Goal: Task Accomplishment & Management: Manage account settings

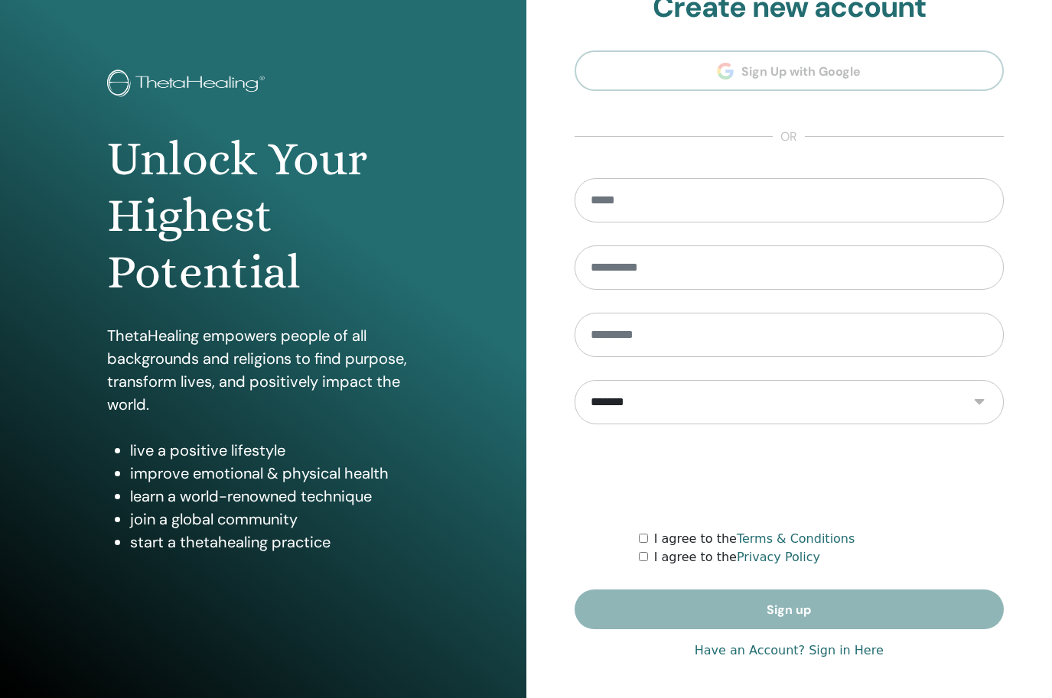
scroll to position [36, 0]
click at [847, 658] on link "Have an Account? Sign in Here" at bounding box center [788, 651] width 189 height 18
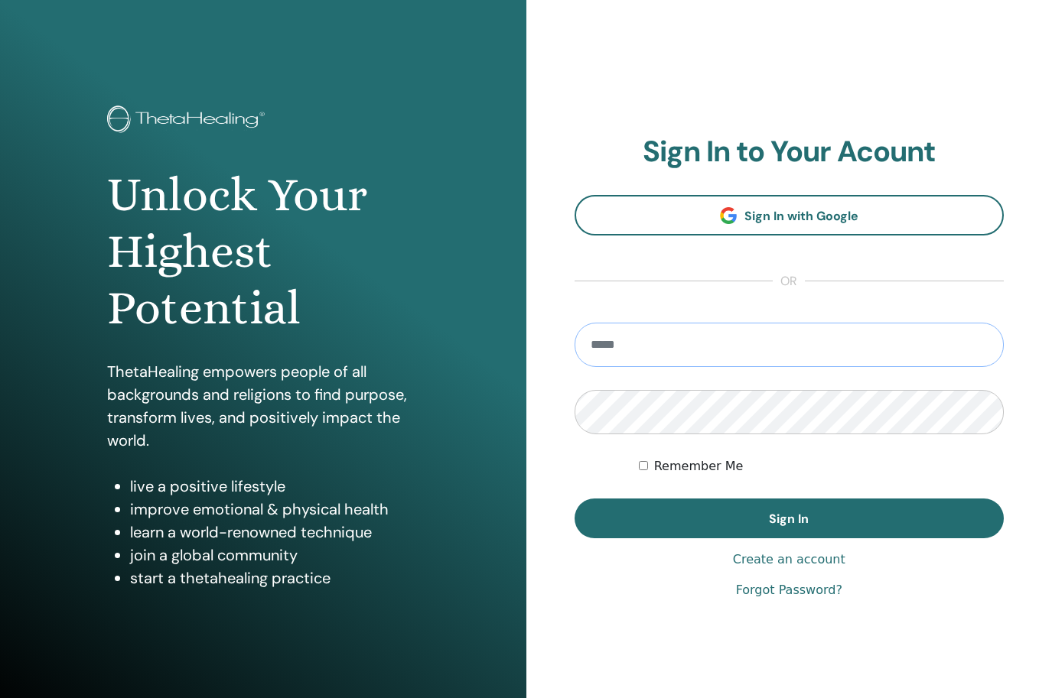
type input "**********"
click at [789, 519] on button "Sign In" at bounding box center [789, 519] width 430 height 40
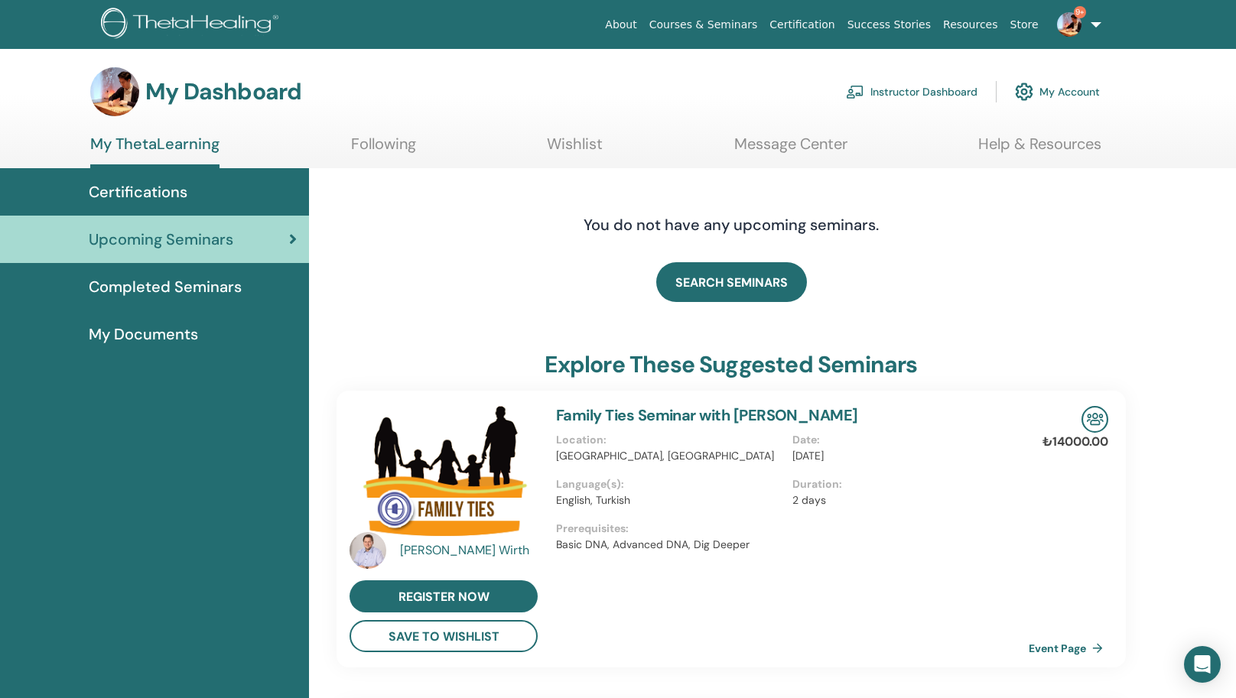
click at [895, 96] on link "Instructor Dashboard" at bounding box center [912, 92] width 132 height 34
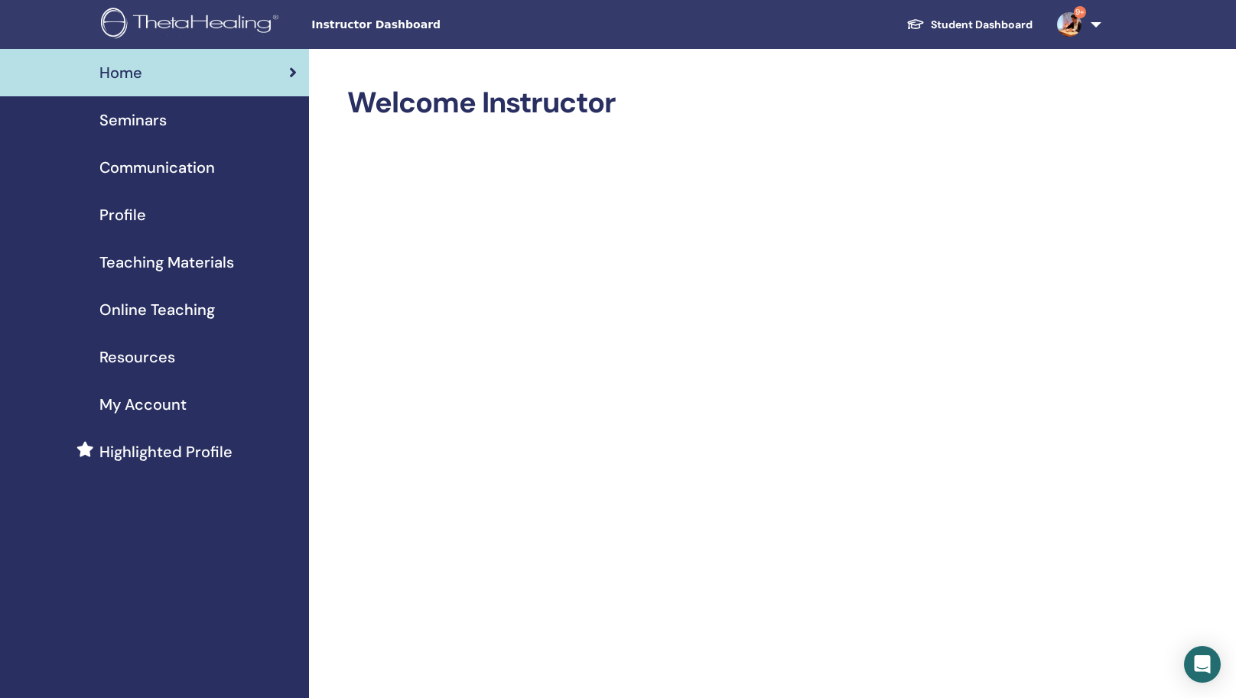
click at [163, 126] on span "Seminars" at bounding box center [132, 120] width 67 height 23
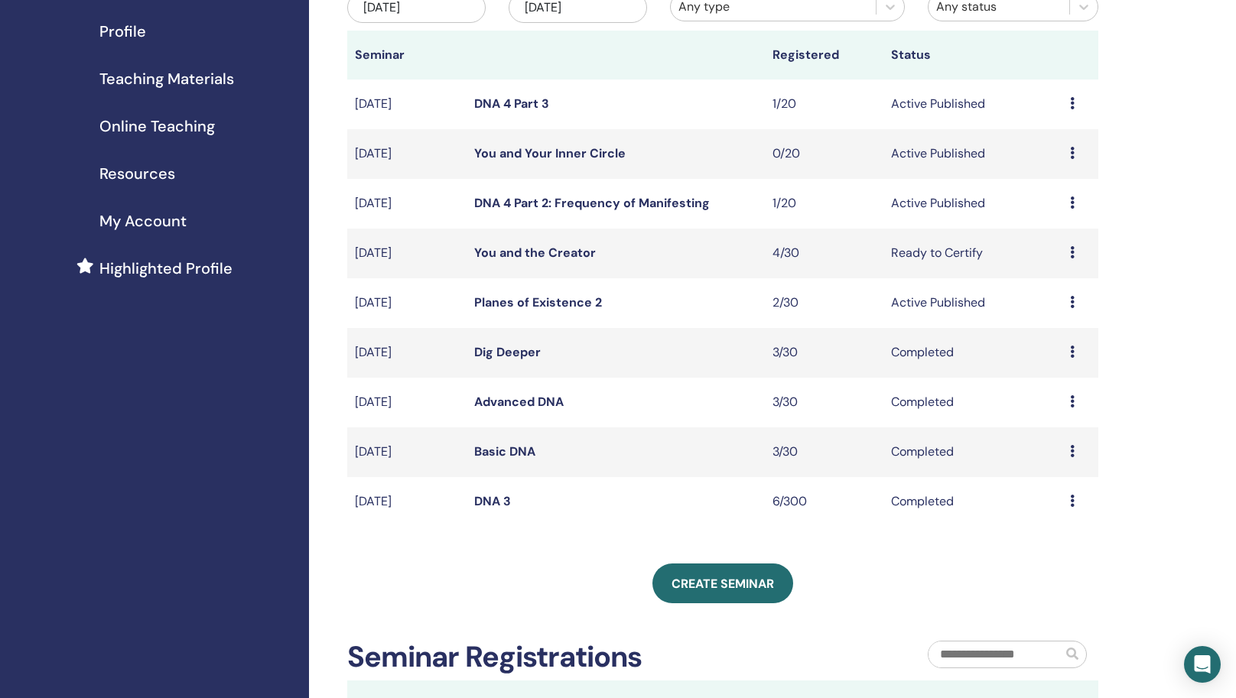
scroll to position [177, 0]
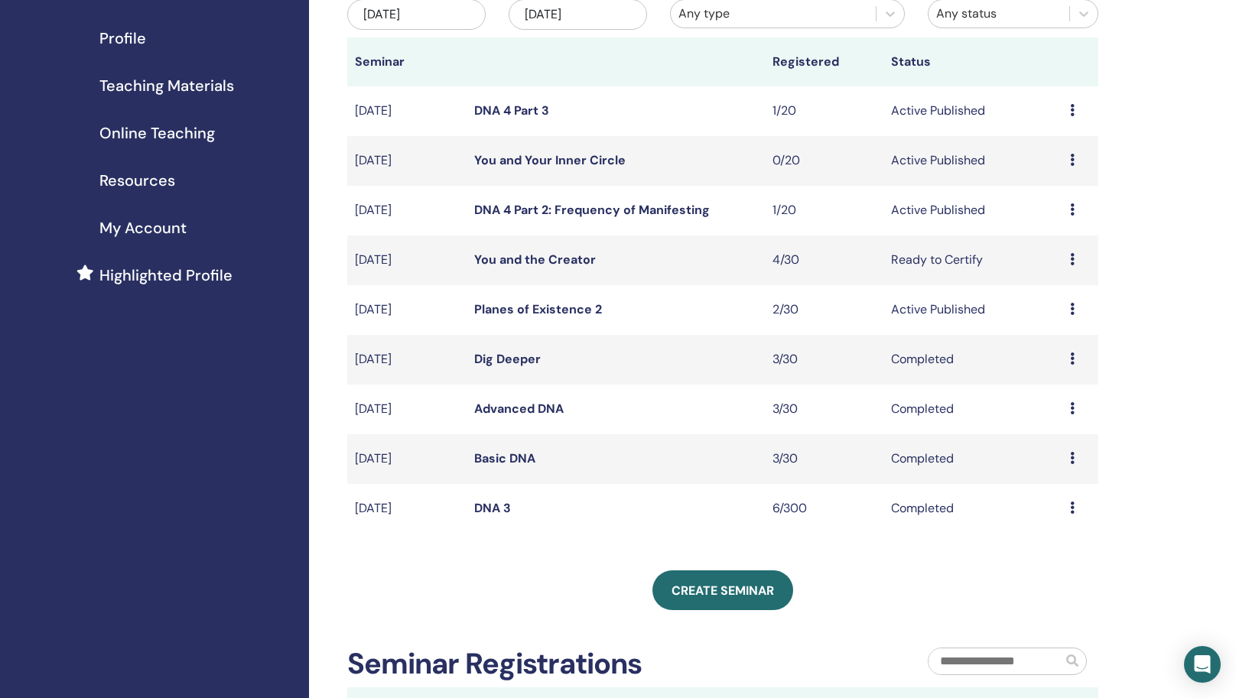
click at [516, 317] on link "Planes of Existence 2" at bounding box center [538, 309] width 128 height 16
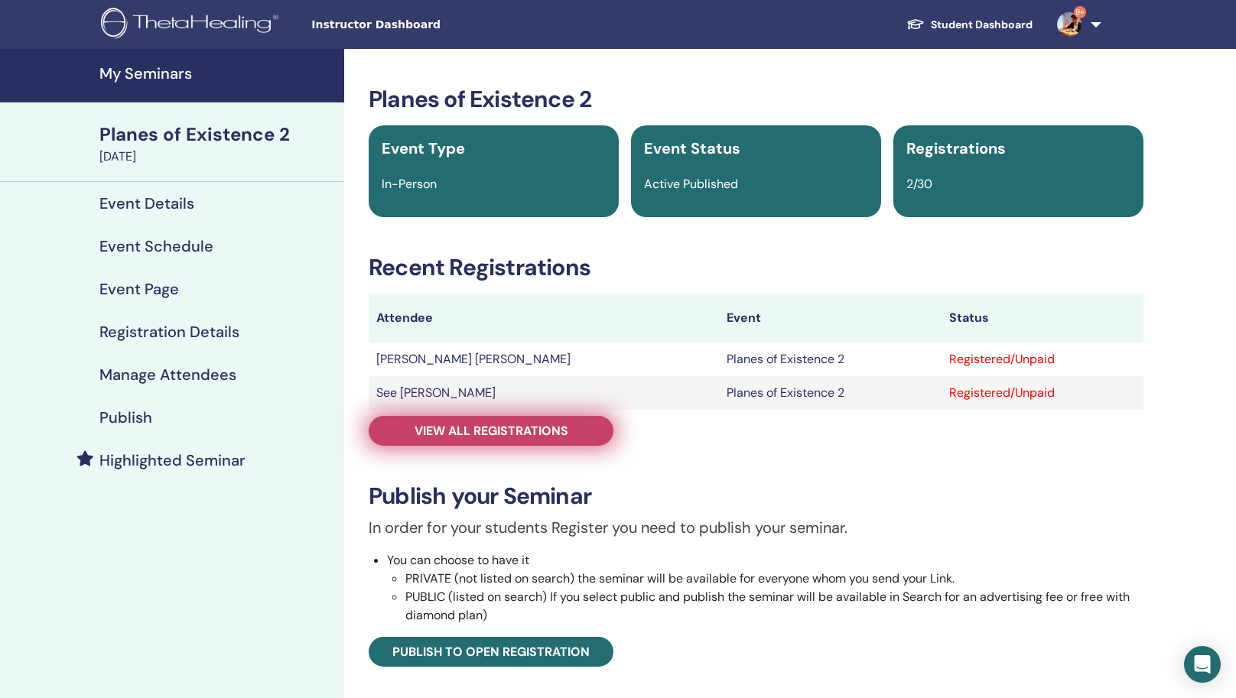
drag, startPoint x: 506, startPoint y: 415, endPoint x: 505, endPoint y: 435, distance: 19.9
click at [505, 435] on div "Planes of Existence 2 Event Type In-Person Event Status Active Published Regist…" at bounding box center [755, 534] width 805 height 896
click at [505, 435] on span "View all registrations" at bounding box center [492, 431] width 154 height 16
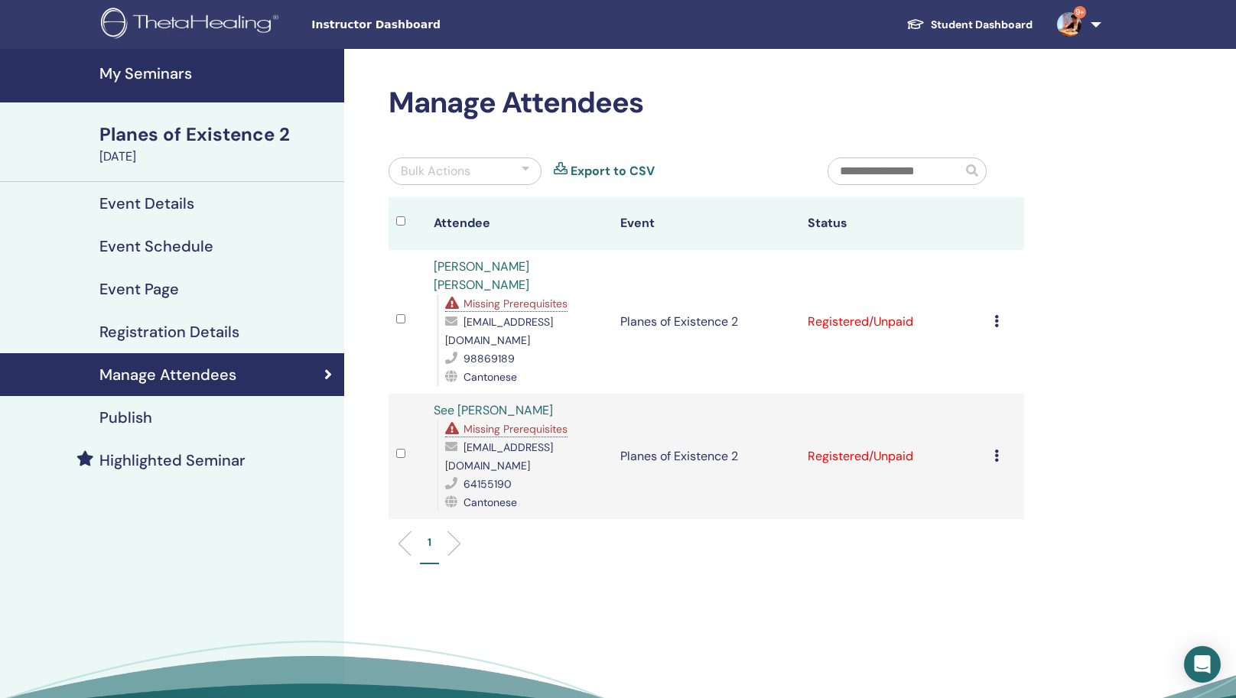
click at [509, 422] on span "Missing Prerequisites" at bounding box center [515, 429] width 104 height 14
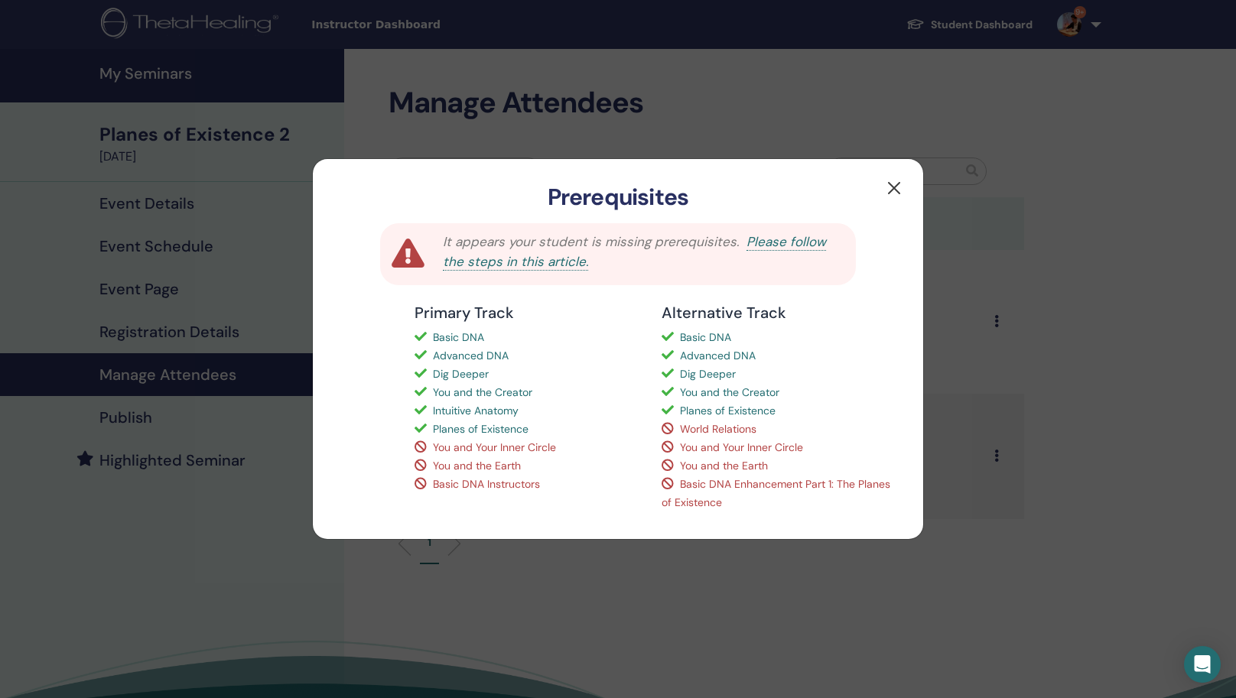
click at [891, 191] on button "button" at bounding box center [894, 188] width 24 height 24
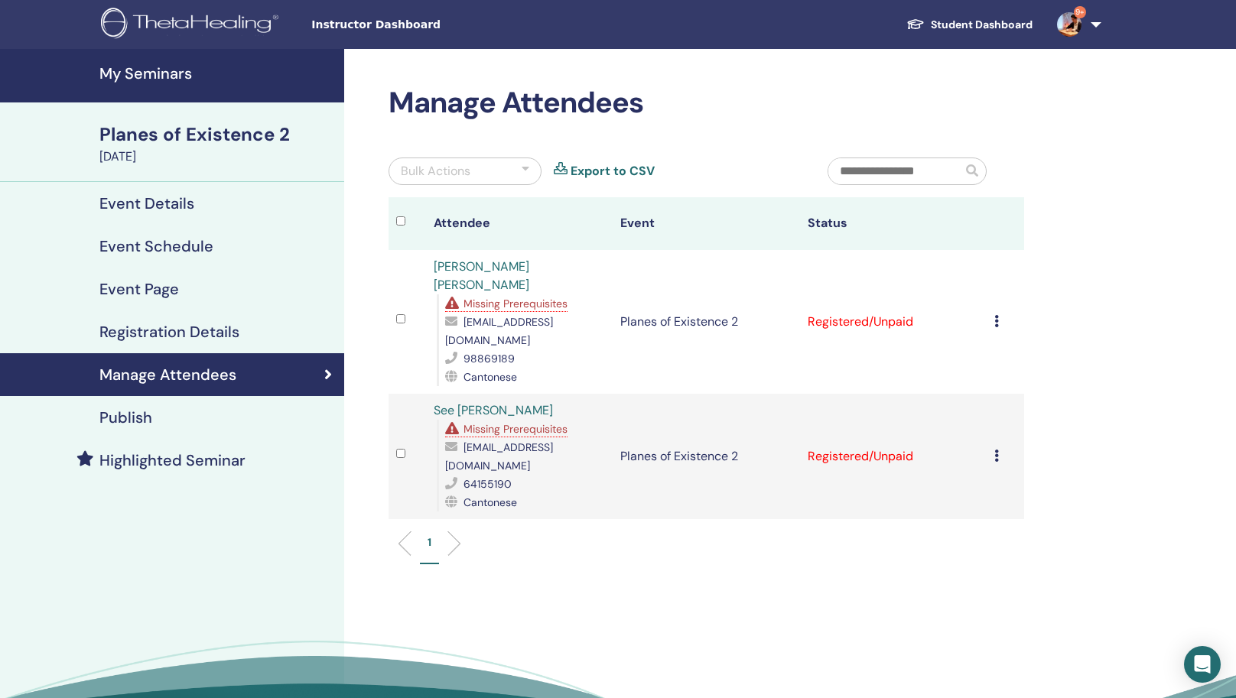
click at [543, 297] on span "Missing Prerequisites" at bounding box center [515, 304] width 104 height 14
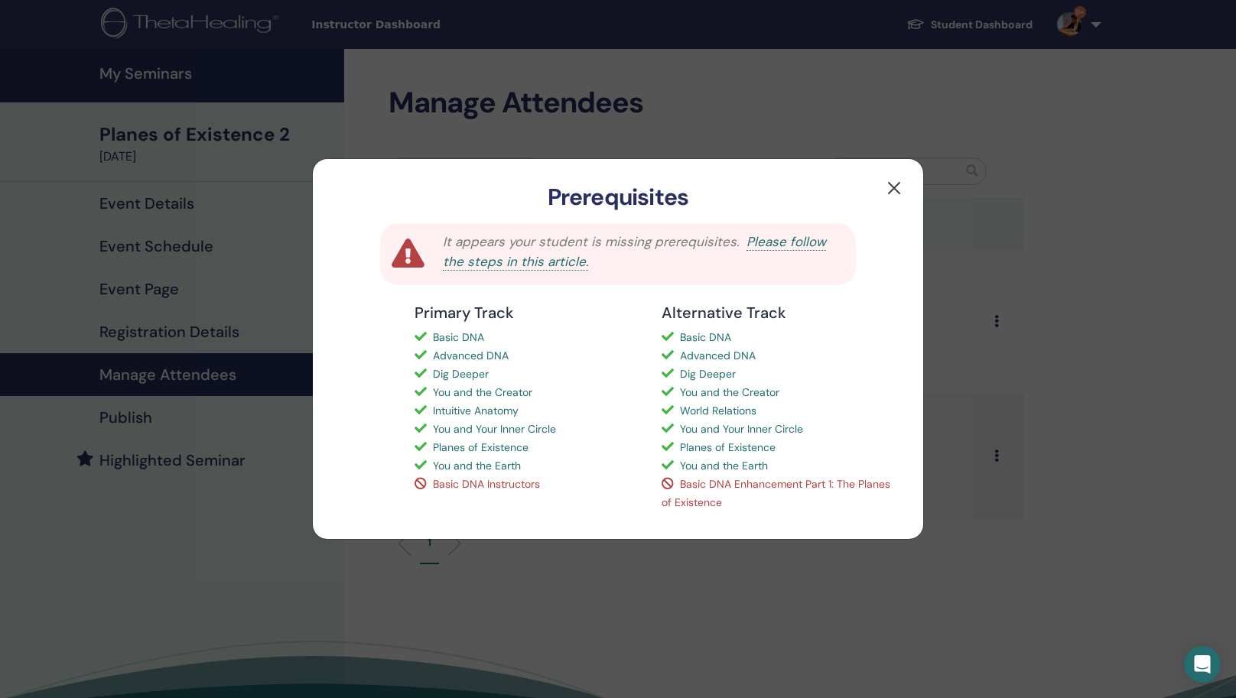
click at [895, 181] on button "button" at bounding box center [894, 188] width 24 height 24
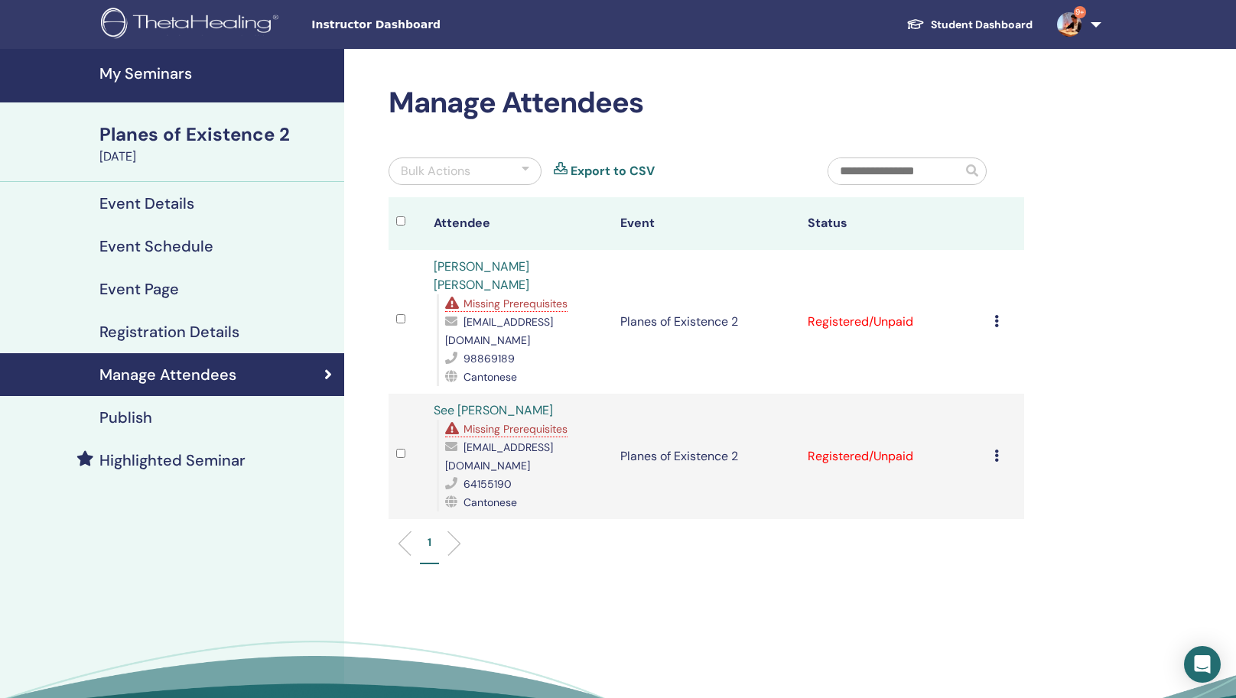
click at [995, 315] on icon at bounding box center [996, 321] width 5 height 12
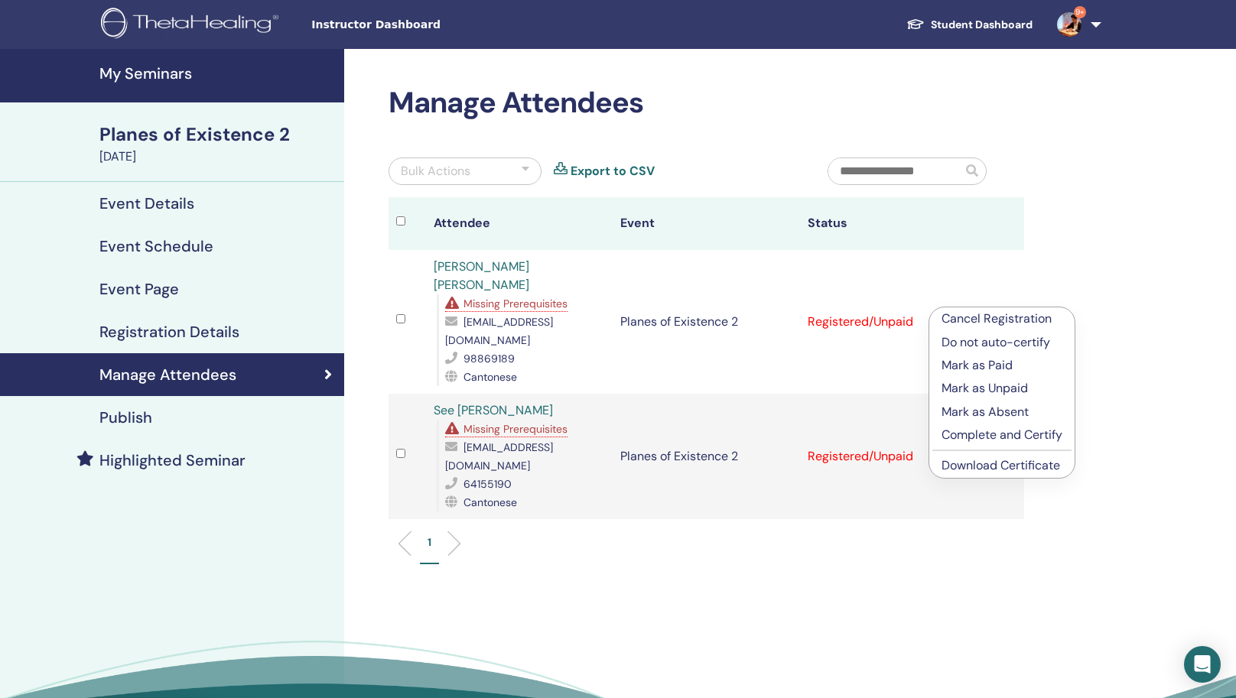
click at [988, 472] on link "Download Certificate" at bounding box center [1000, 465] width 119 height 16
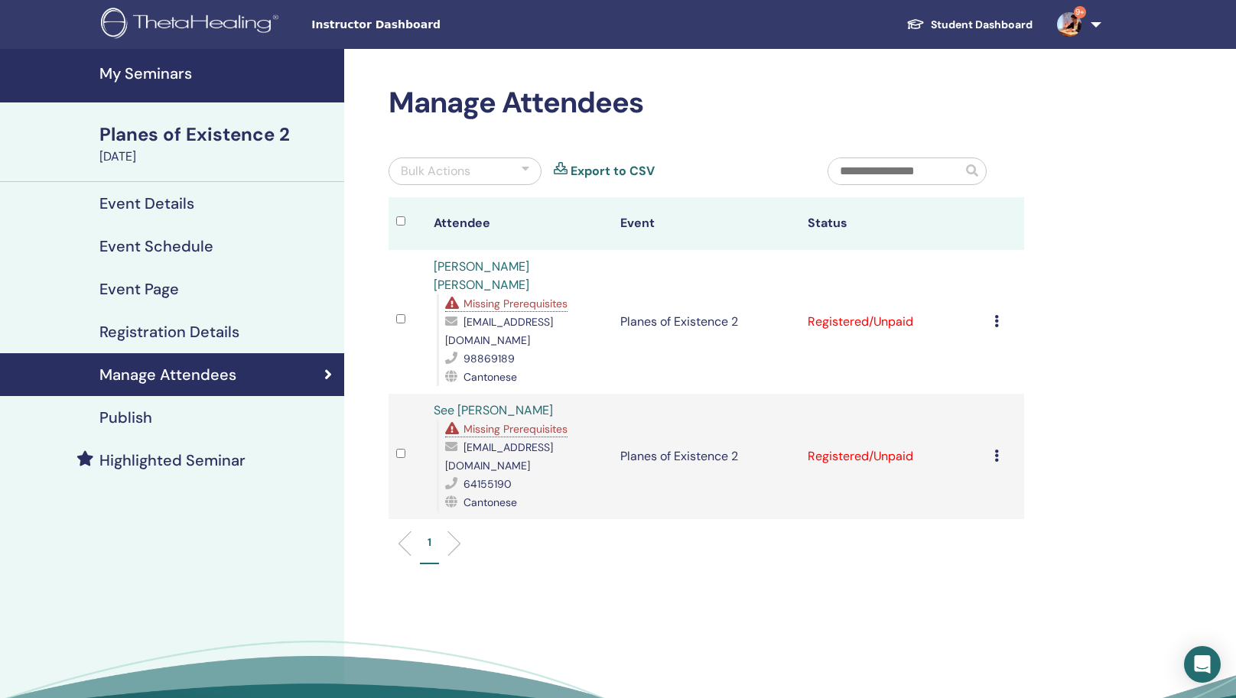
click at [999, 450] on icon at bounding box center [996, 456] width 5 height 12
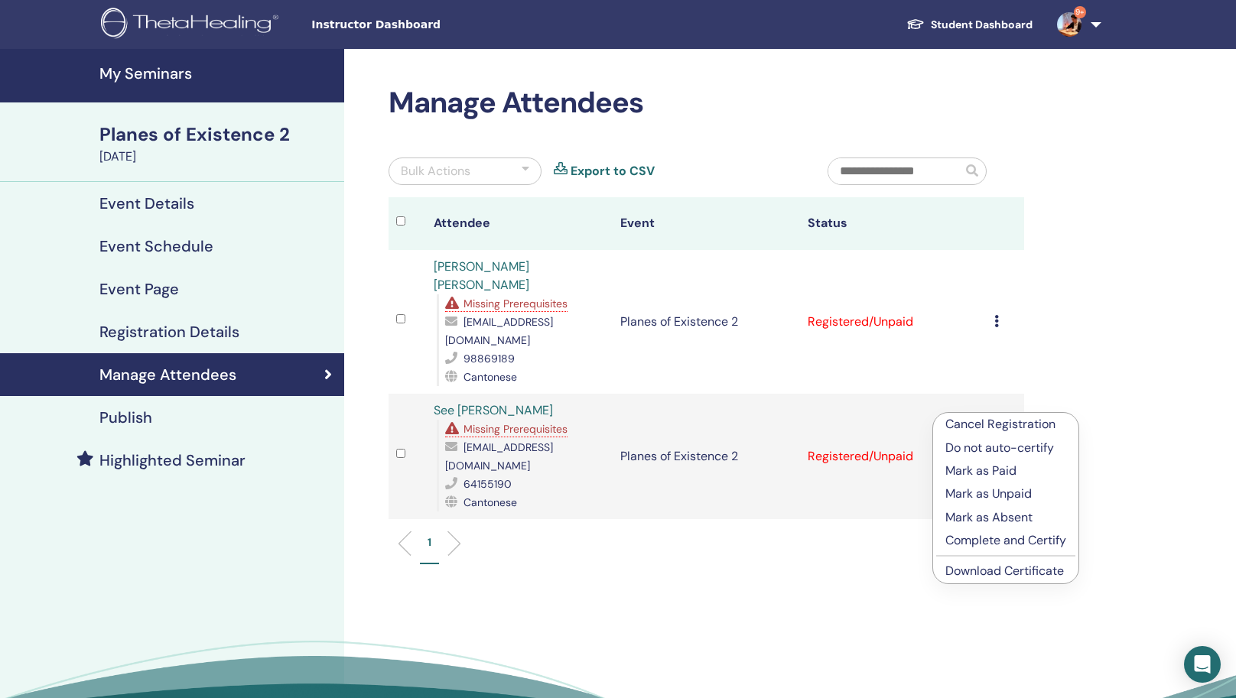
click at [991, 575] on link "Download Certificate" at bounding box center [1004, 571] width 119 height 16
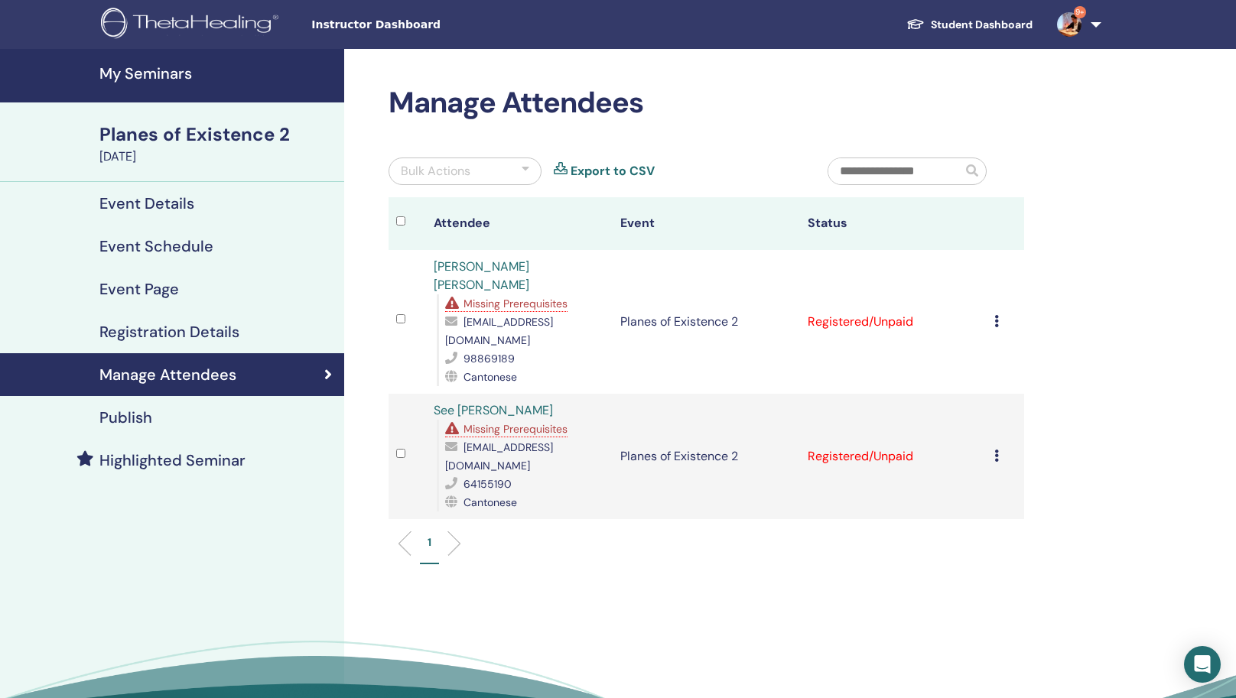
click at [551, 422] on span "Missing Prerequisites" at bounding box center [515, 429] width 104 height 14
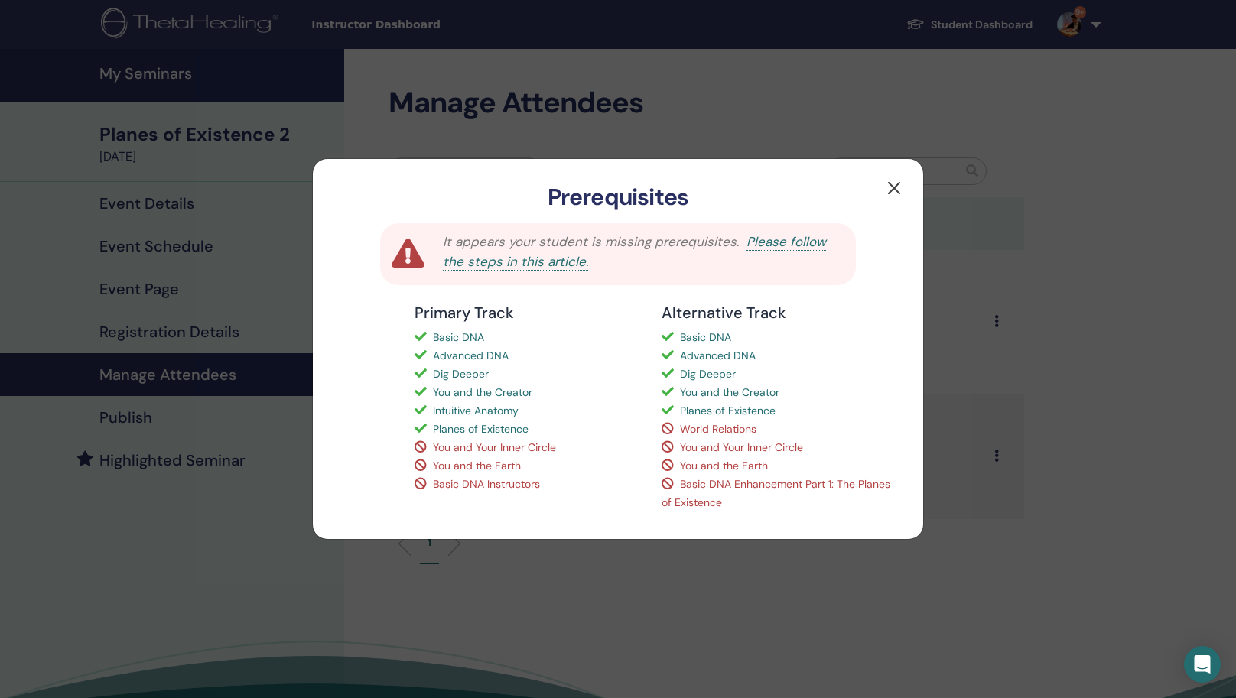
click at [902, 189] on button "button" at bounding box center [894, 188] width 24 height 24
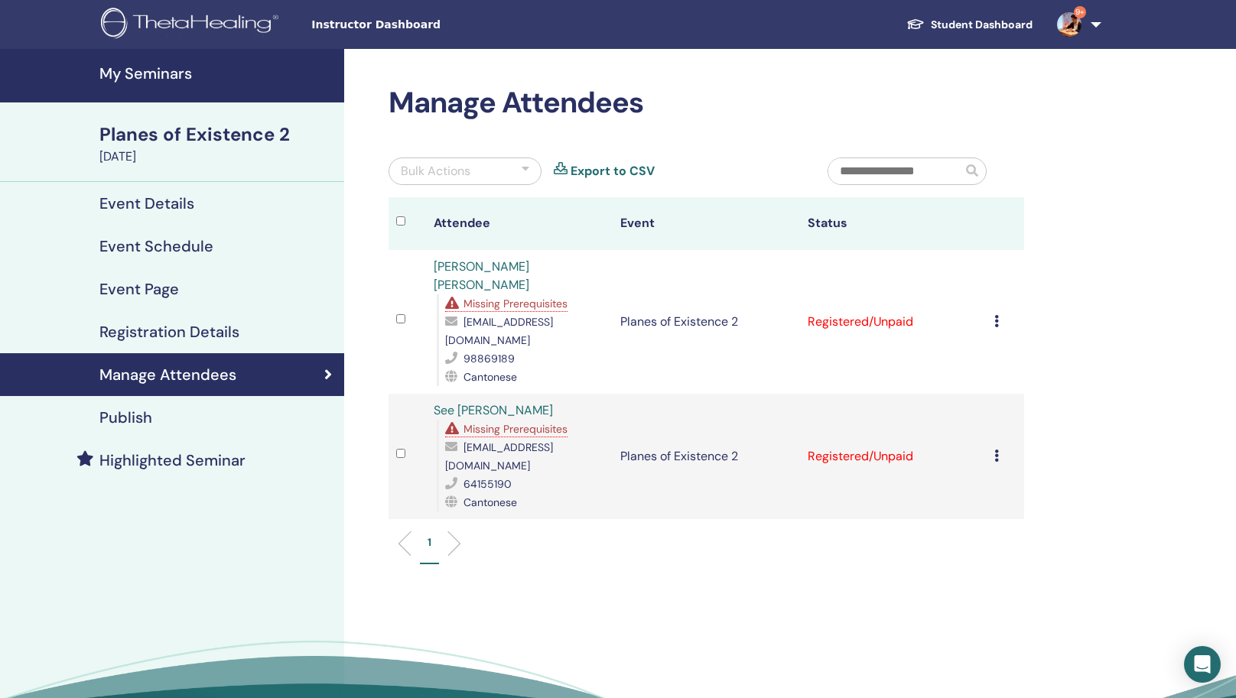
click at [180, 76] on h4 "My Seminars" at bounding box center [217, 73] width 236 height 18
